Goal: Use online tool/utility: Utilize a website feature to perform a specific function

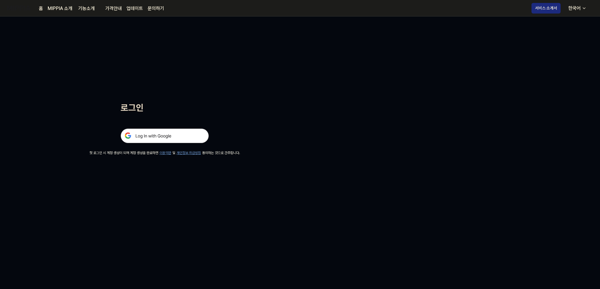
click at [168, 133] on img at bounding box center [165, 136] width 88 height 15
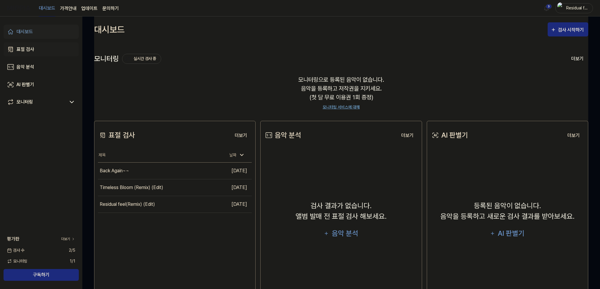
click at [27, 49] on div "표절 검사" at bounding box center [25, 49] width 18 height 7
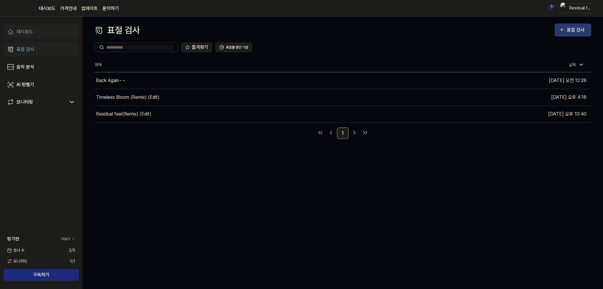
click at [563, 36] on button "표절 검사" at bounding box center [572, 30] width 36 height 13
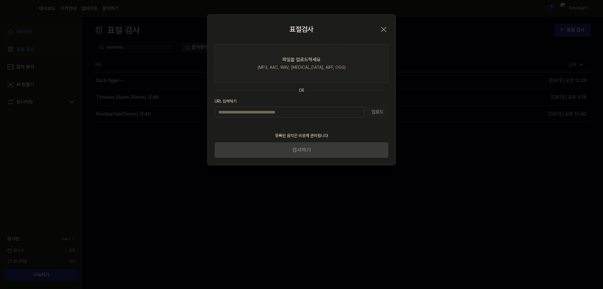
click at [326, 112] on input "URL 입력하기" at bounding box center [289, 112] width 149 height 11
click at [301, 63] on div "파일을 업로드하세요" at bounding box center [301, 59] width 38 height 7
click at [0, 0] on input "파일을 업로드하세요 (MP3, AAC, WAV, FLAC, AIFF, OGG)" at bounding box center [0, 0] width 0 height 0
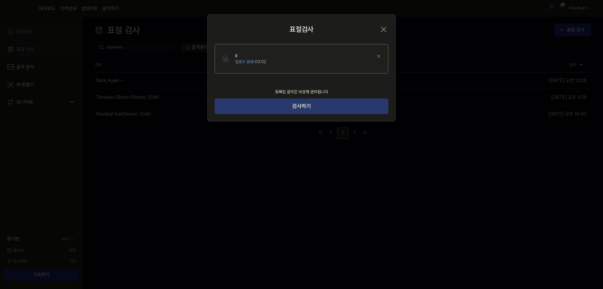
click at [290, 102] on button "검사하기" at bounding box center [302, 107] width 174 height 16
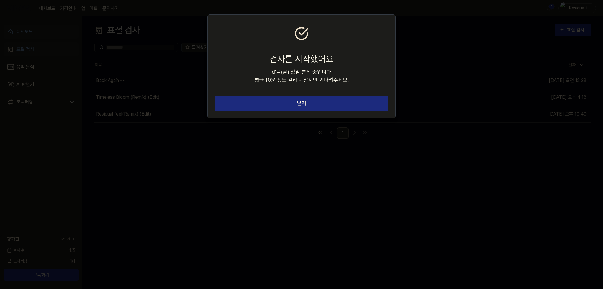
click at [287, 93] on section "검사를 시작했어요 ' d ' 을(를) 정밀 분석 중입니다. 평균 10분 정도 걸리니 잠시만 기다려주세요!" at bounding box center [301, 55] width 188 height 81
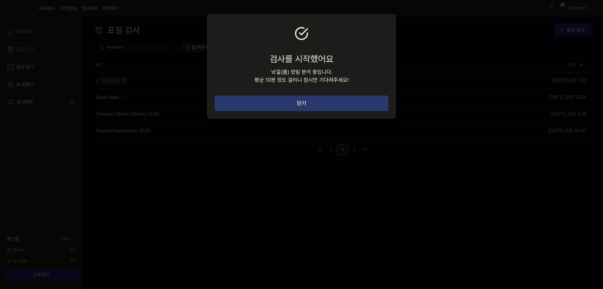
click at [289, 102] on button "닫기" at bounding box center [302, 104] width 174 height 16
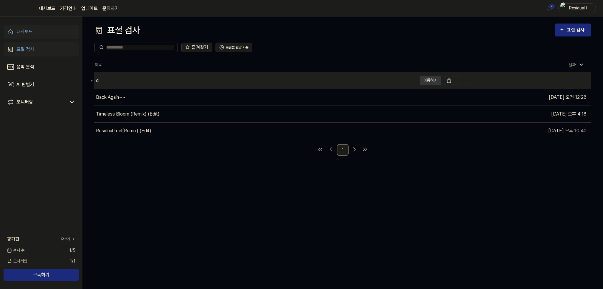
click at [118, 84] on div "d" at bounding box center [255, 80] width 323 height 16
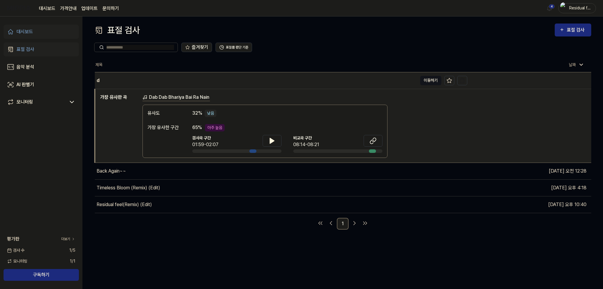
click at [423, 81] on button "이동하기" at bounding box center [430, 80] width 21 height 9
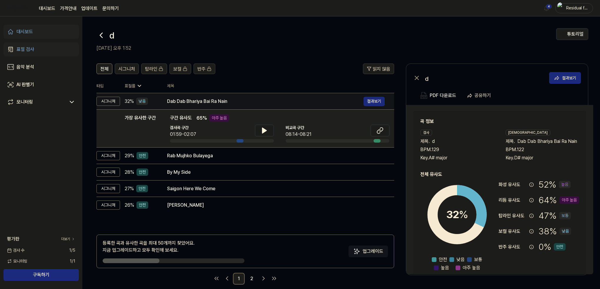
click at [197, 99] on div "Dab Dab Bhariya Bai Ra Nain" at bounding box center [265, 101] width 197 height 7
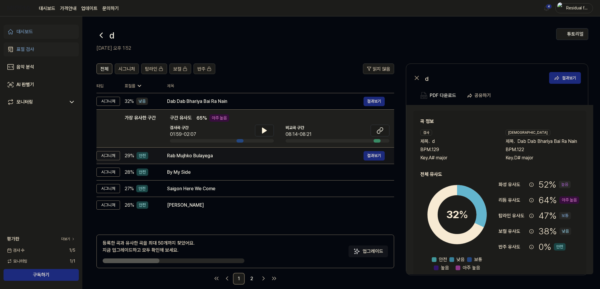
click at [186, 156] on div "Rab Mujhko Bulayega" at bounding box center [265, 155] width 197 height 7
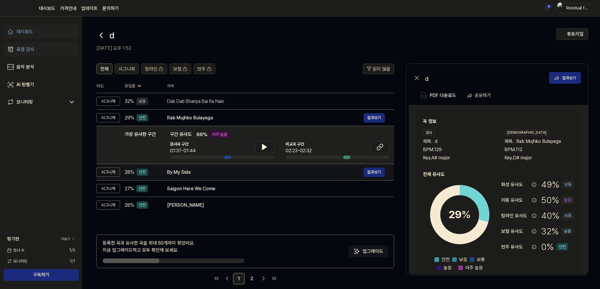
click at [187, 177] on td "By My Side 결과보기" at bounding box center [276, 172] width 237 height 16
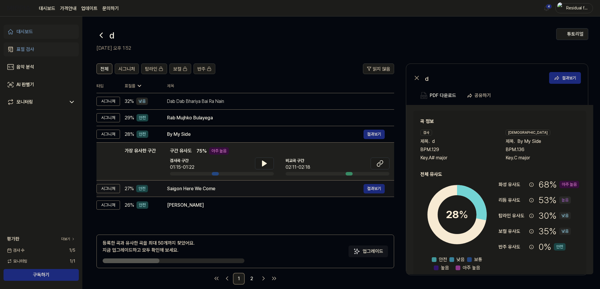
click at [186, 192] on div "Saigon Here We Come 결과보기" at bounding box center [276, 188] width 218 height 9
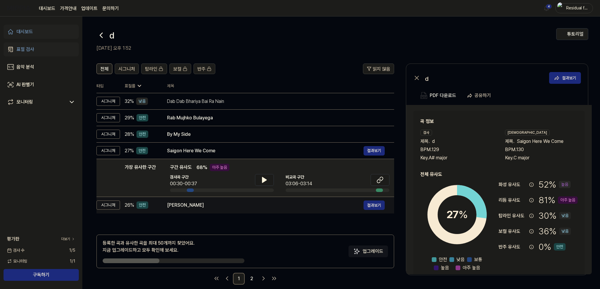
click at [185, 206] on div "Aadha Ghanta" at bounding box center [265, 205] width 197 height 7
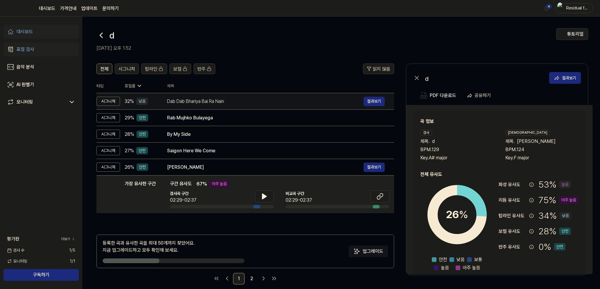
click at [200, 102] on div "Dab Dab Bhariya Bai Ra Nain" at bounding box center [265, 101] width 197 height 7
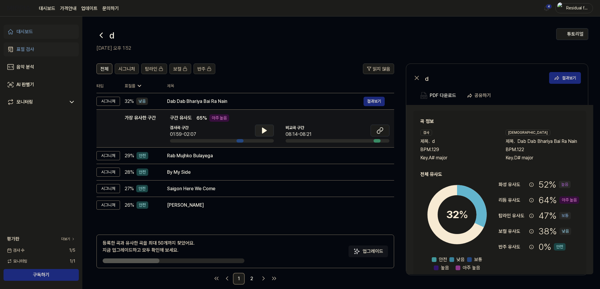
click at [268, 130] on button at bounding box center [264, 131] width 19 height 12
click at [380, 130] on icon at bounding box center [380, 130] width 7 height 7
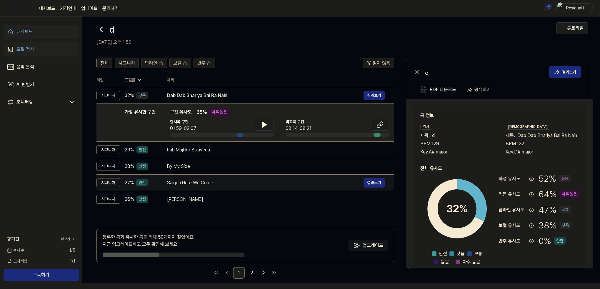
scroll to position [7, 0]
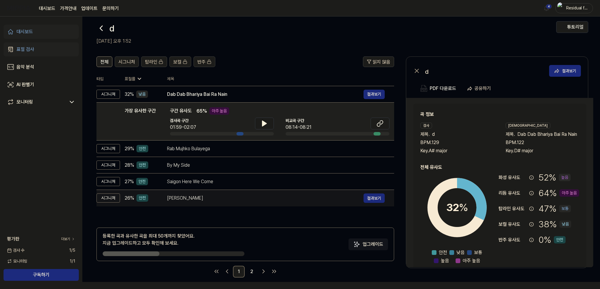
click at [213, 198] on div "Aadha Ghanta" at bounding box center [265, 198] width 197 height 7
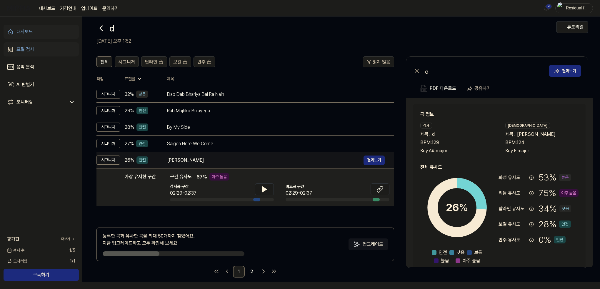
click at [200, 159] on div "Aadha Ghanta" at bounding box center [265, 160] width 197 height 7
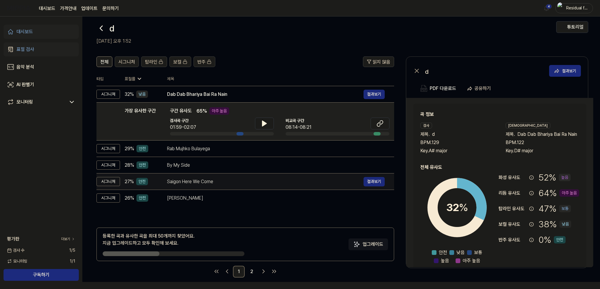
click at [197, 183] on div "Saigon Here We Come" at bounding box center [265, 181] width 197 height 7
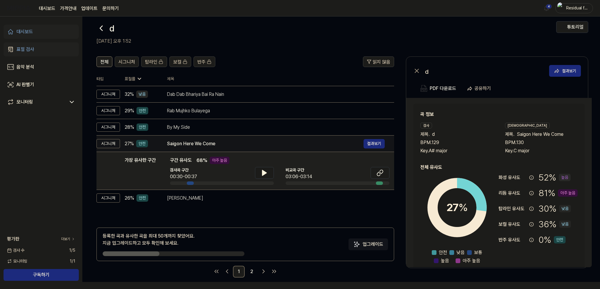
click at [195, 151] on td "Saigon Here We Come 결과보기" at bounding box center [276, 144] width 237 height 16
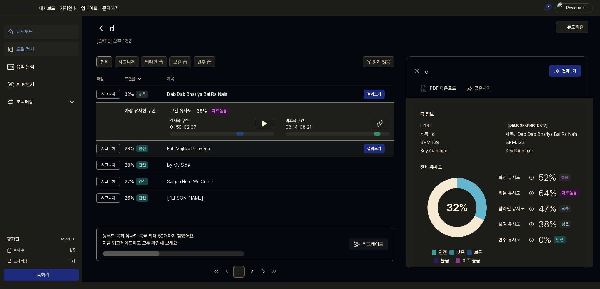
click at [195, 153] on div "Rab Mujhko Bulayega 결과보기" at bounding box center [276, 148] width 218 height 9
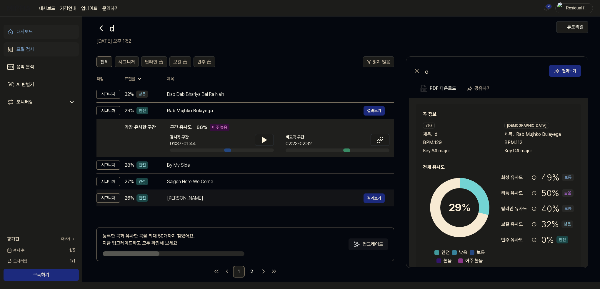
click at [239, 200] on div "Aadha Ghanta" at bounding box center [265, 198] width 197 height 7
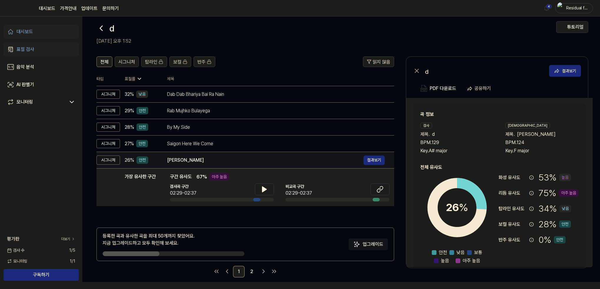
click at [203, 160] on div "Aadha Ghanta" at bounding box center [265, 160] width 197 height 7
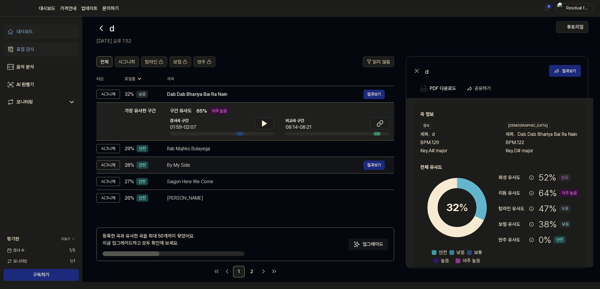
click at [197, 168] on div "By My Side" at bounding box center [265, 165] width 197 height 7
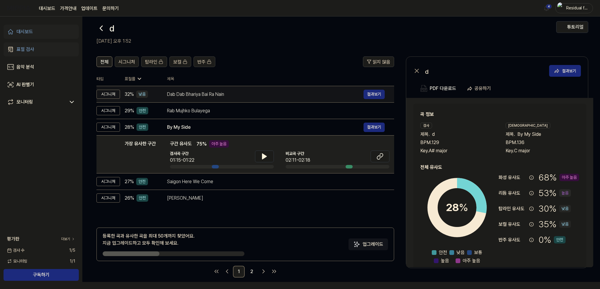
click at [189, 96] on div "Dab Dab Bhariya Bai Ra Nain" at bounding box center [265, 94] width 197 height 7
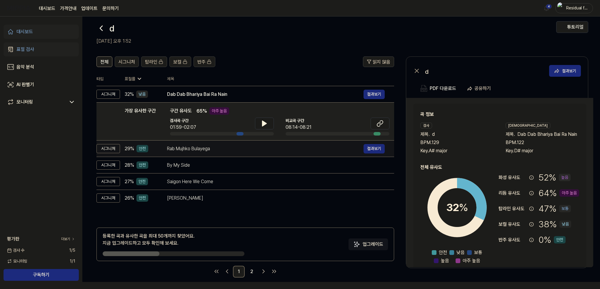
click at [188, 153] on div "Rab Mujhko Bulayega 결과보기" at bounding box center [276, 148] width 218 height 9
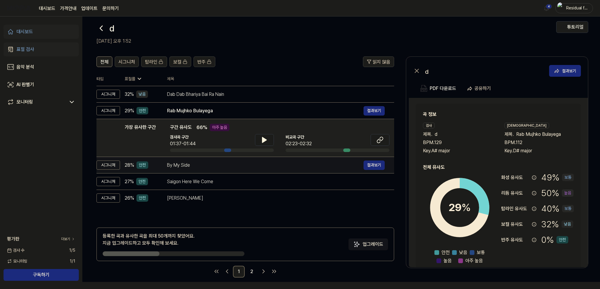
click at [188, 172] on td "By My Side 결과보기" at bounding box center [276, 165] width 237 height 16
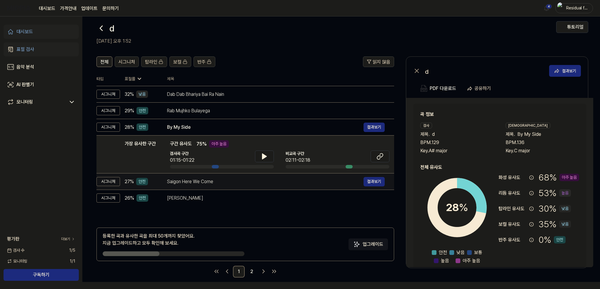
click at [188, 185] on div "Saigon Here We Come 결과보기" at bounding box center [276, 181] width 218 height 9
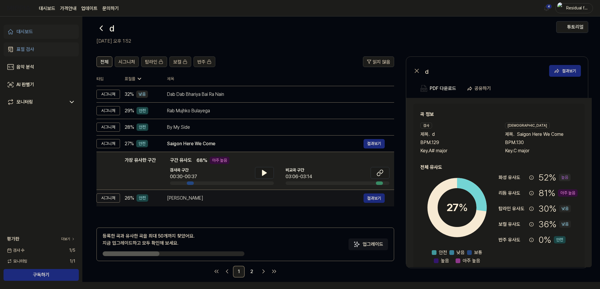
click at [187, 202] on div "Aadha Ghanta 결과보기" at bounding box center [276, 198] width 218 height 9
